Goal: Transaction & Acquisition: Purchase product/service

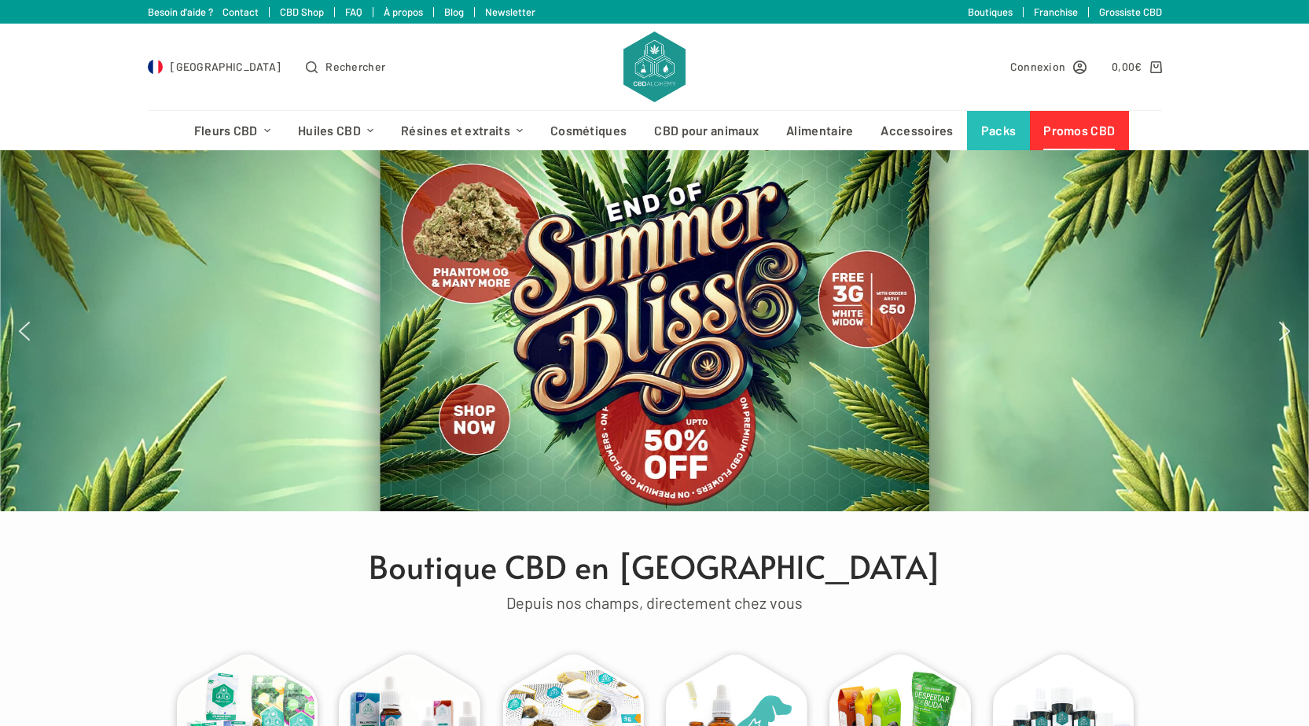
click at [1080, 127] on link "Promos CBD" at bounding box center [1079, 130] width 99 height 39
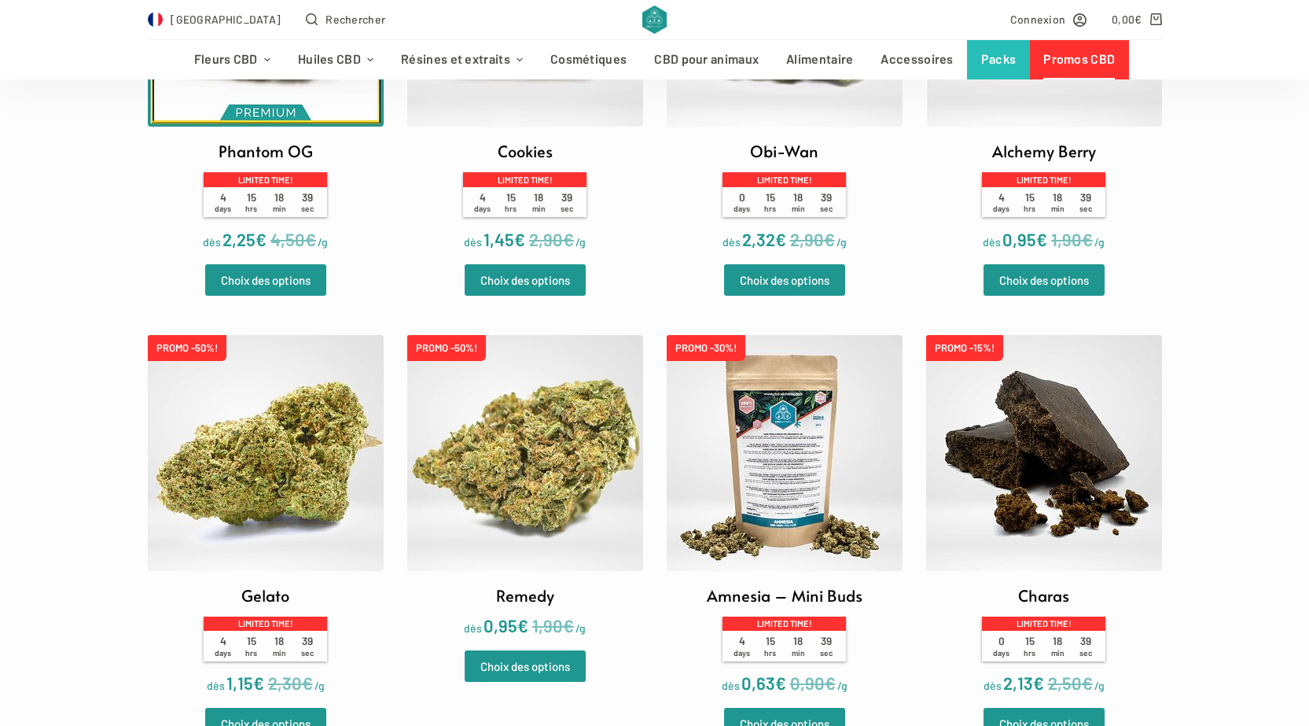
scroll to position [708, 0]
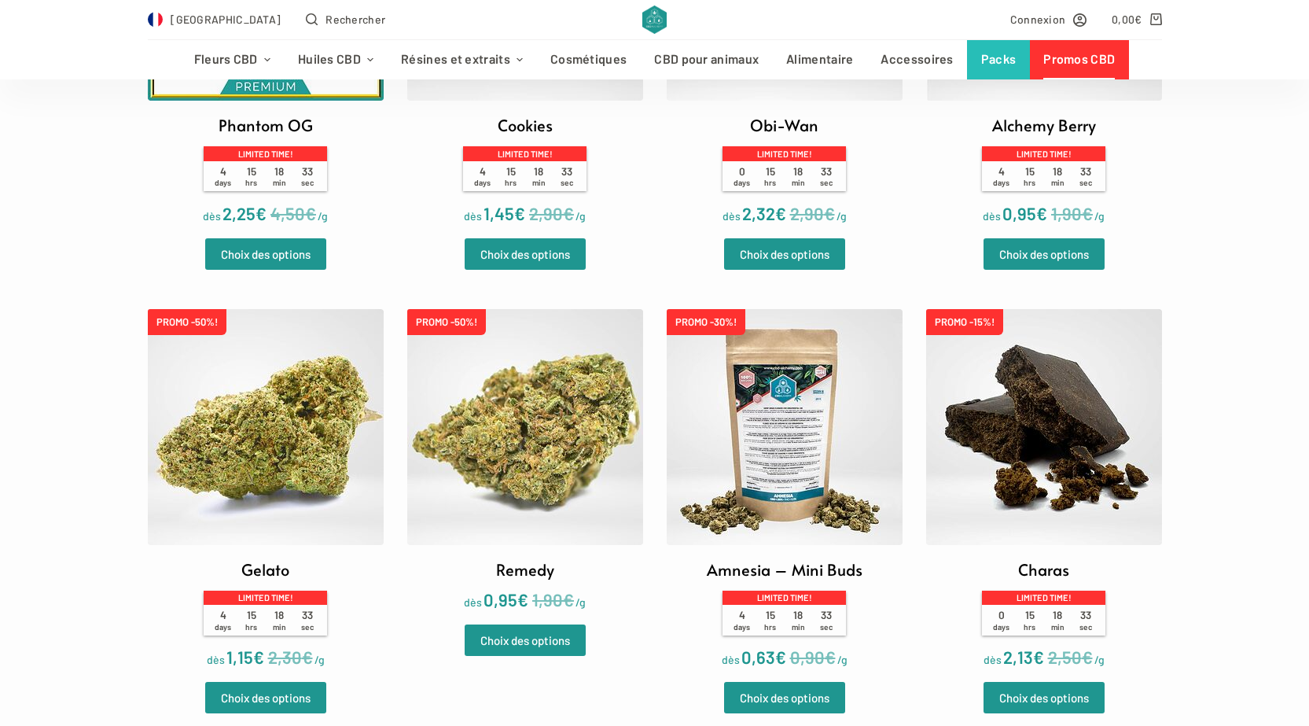
click at [278, 373] on img at bounding box center [266, 427] width 236 height 236
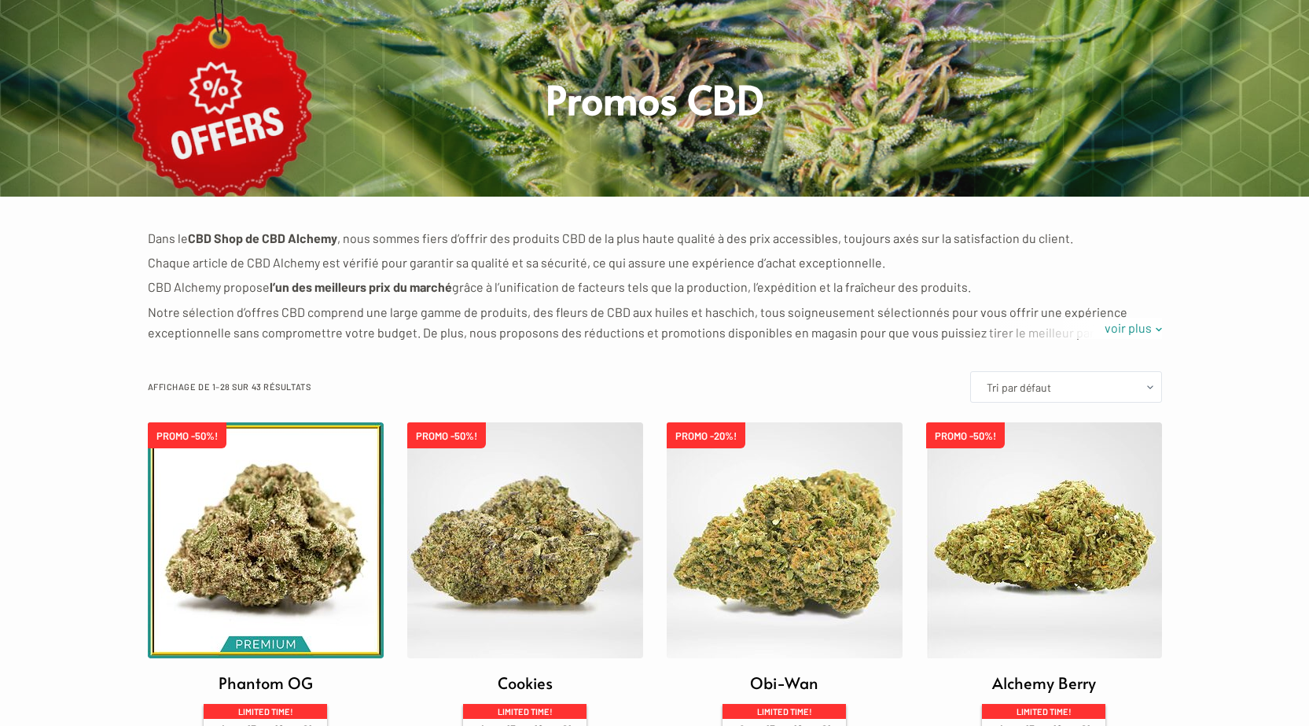
scroll to position [0, 0]
